Goal: Check status: Check status

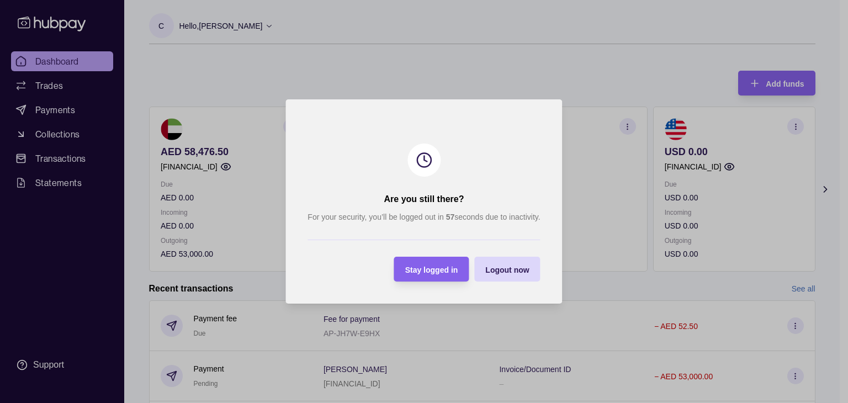
click at [432, 267] on span "Stay logged in" at bounding box center [431, 270] width 53 height 9
